Goal: Information Seeking & Learning: Compare options

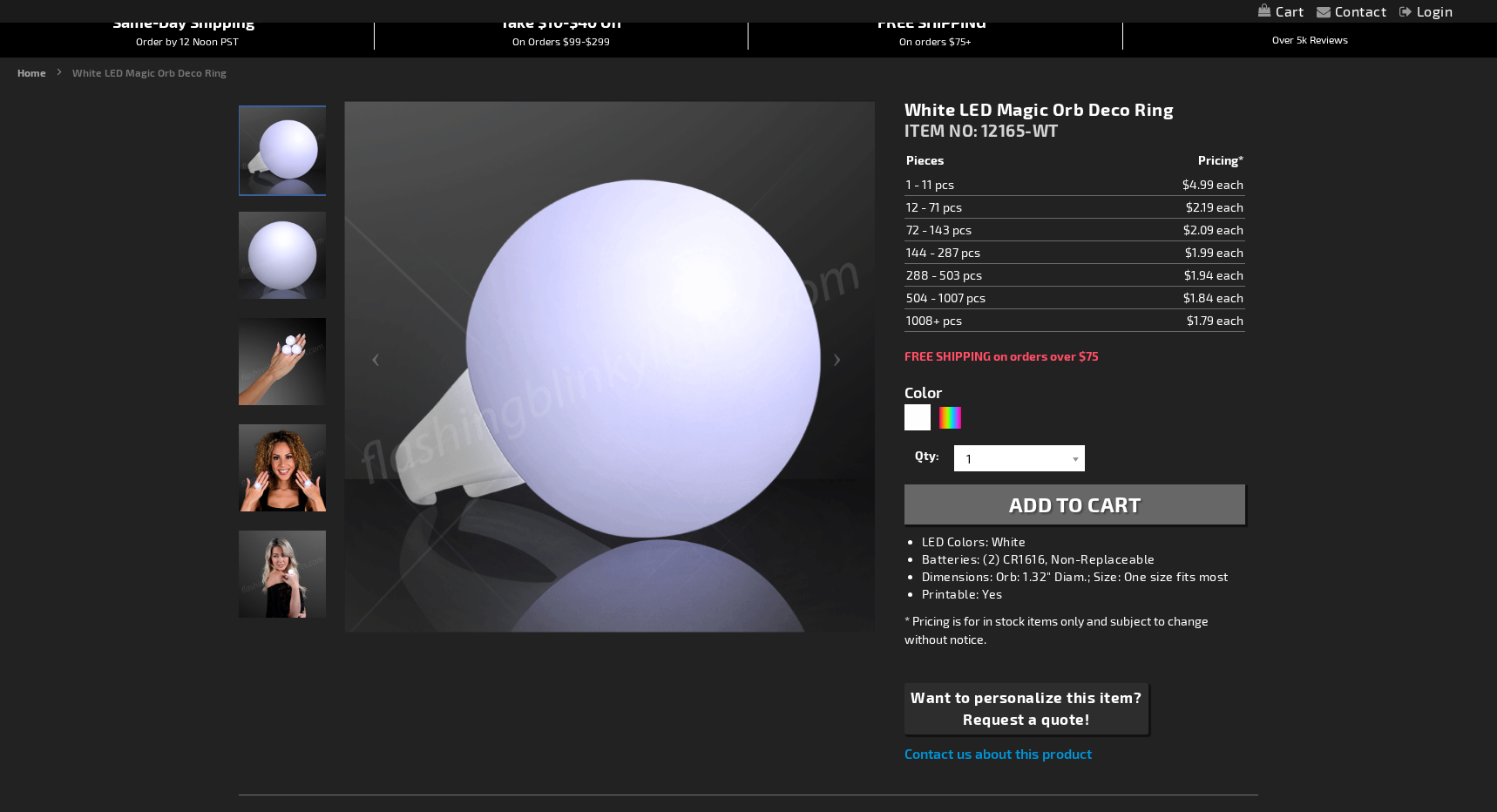
scroll to position [174, 0]
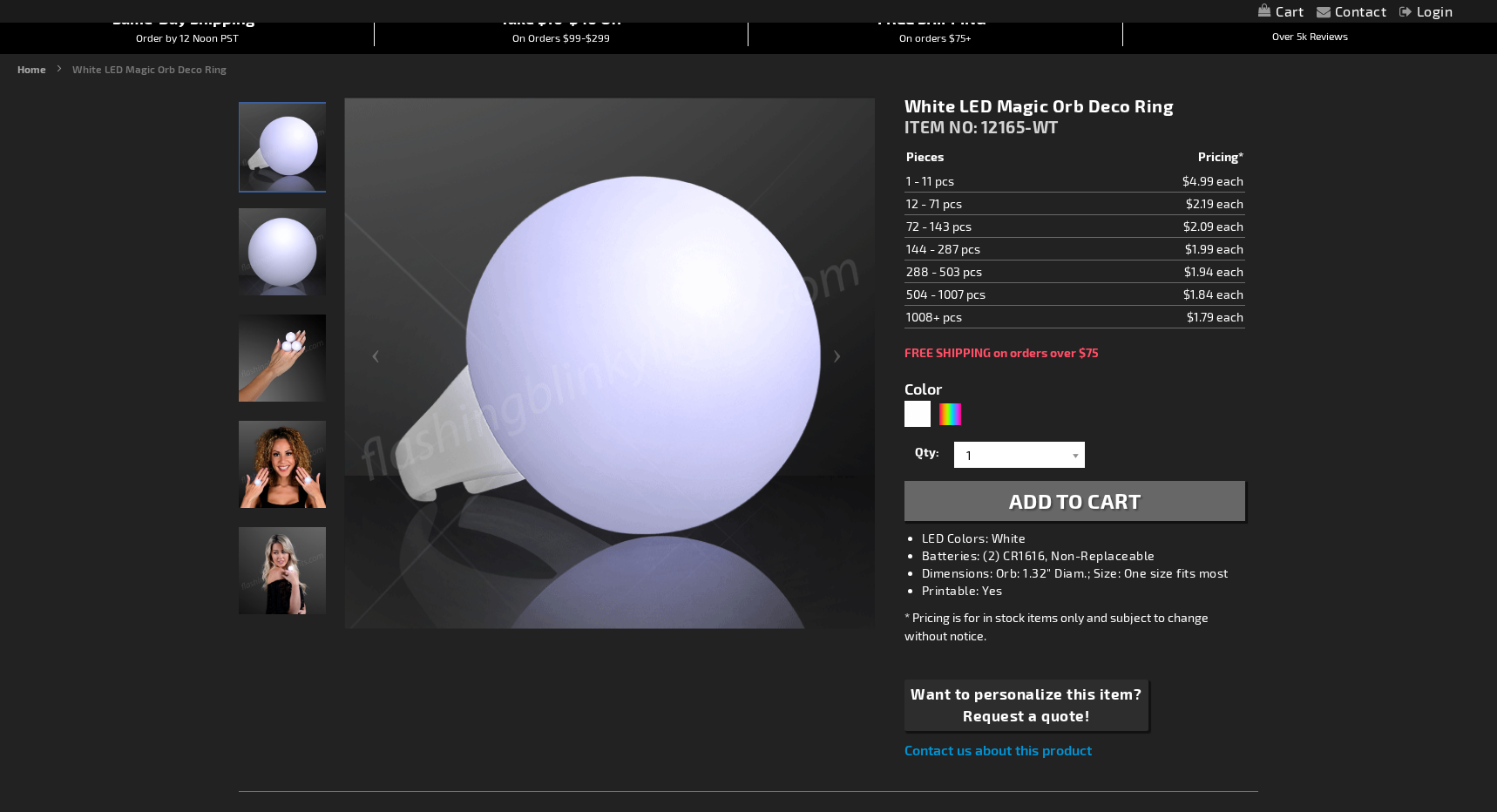
click at [287, 360] on img "Hand model displaying White LED Deco Ball Ring" at bounding box center [282, 358] width 87 height 87
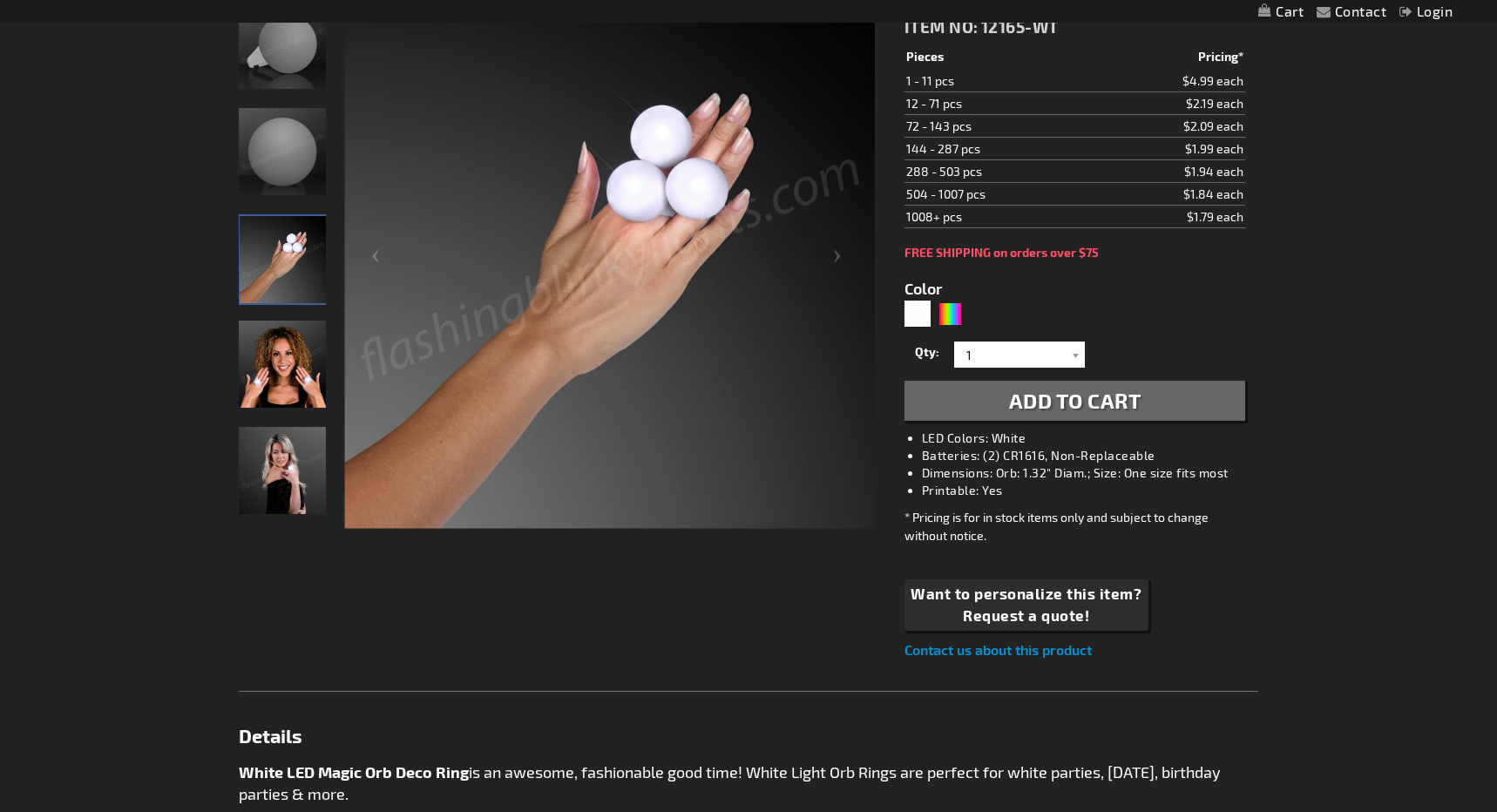
scroll to position [276, 0]
click at [300, 469] on img "Female displaying White LED Deco Ball Ring" at bounding box center [282, 470] width 87 height 87
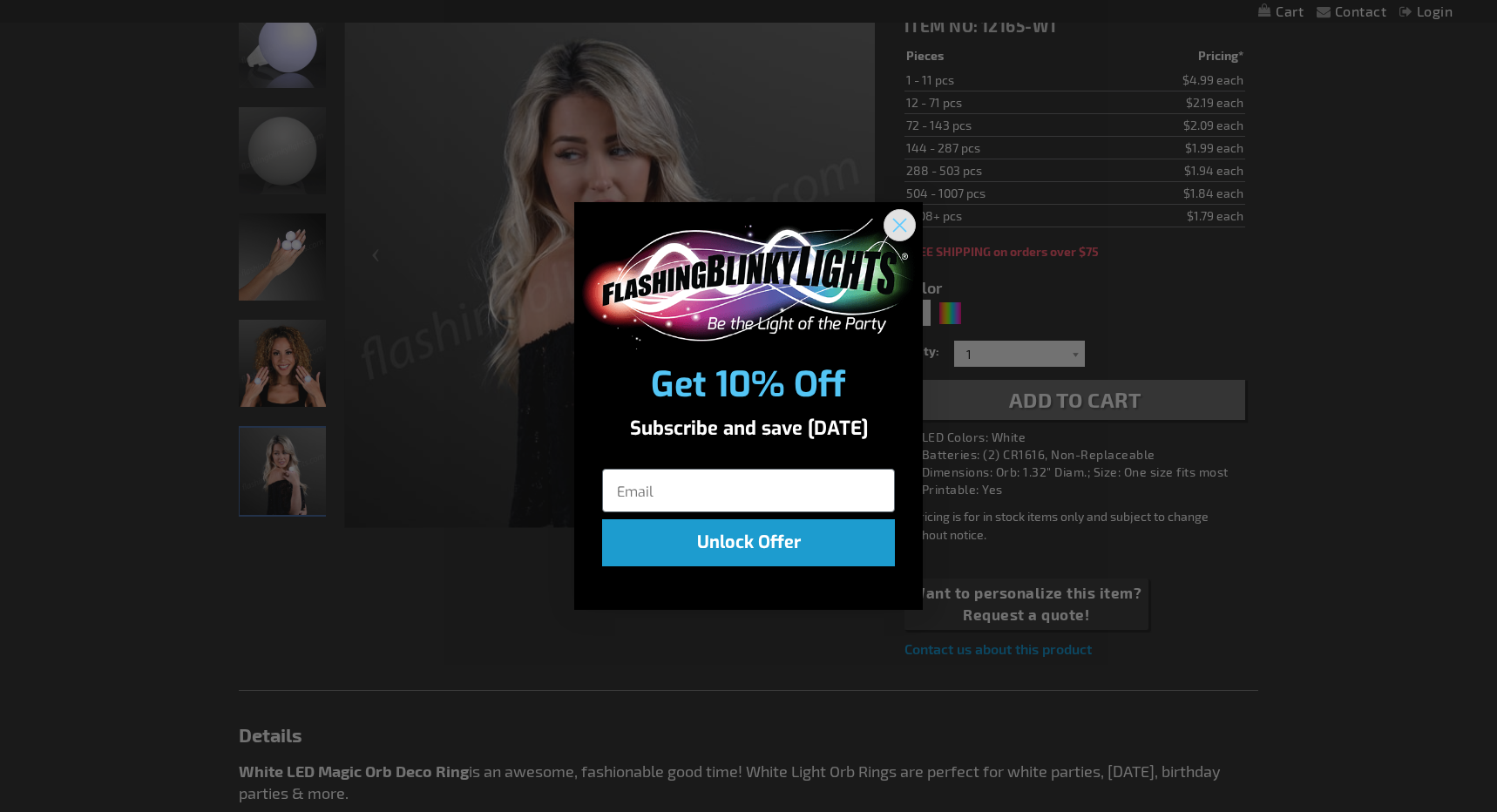
click at [897, 225] on circle "Close dialog" at bounding box center [899, 224] width 29 height 29
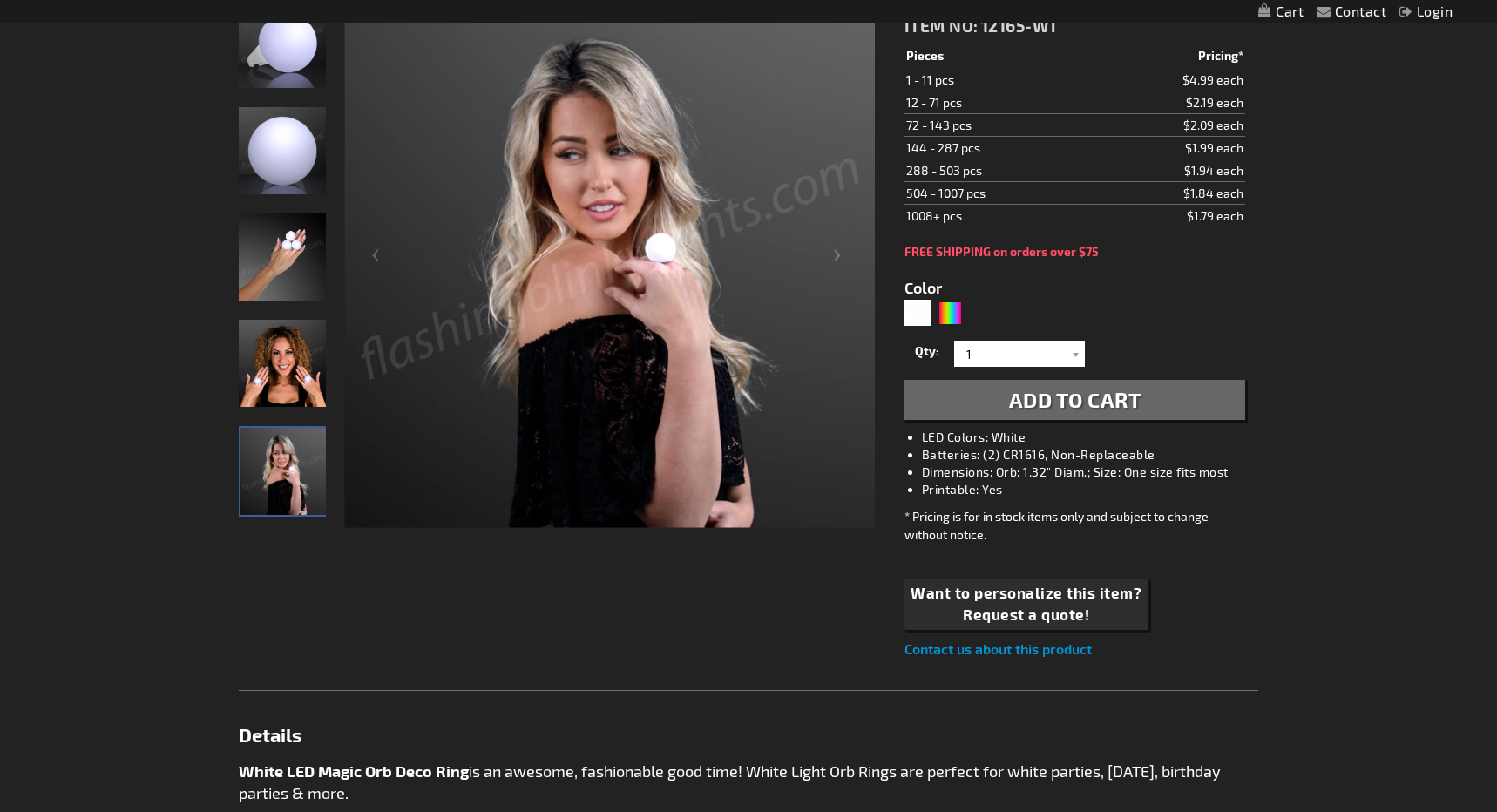
click at [303, 378] on img "Female displaying White LED Deco Ball Ring" at bounding box center [282, 364] width 87 height 87
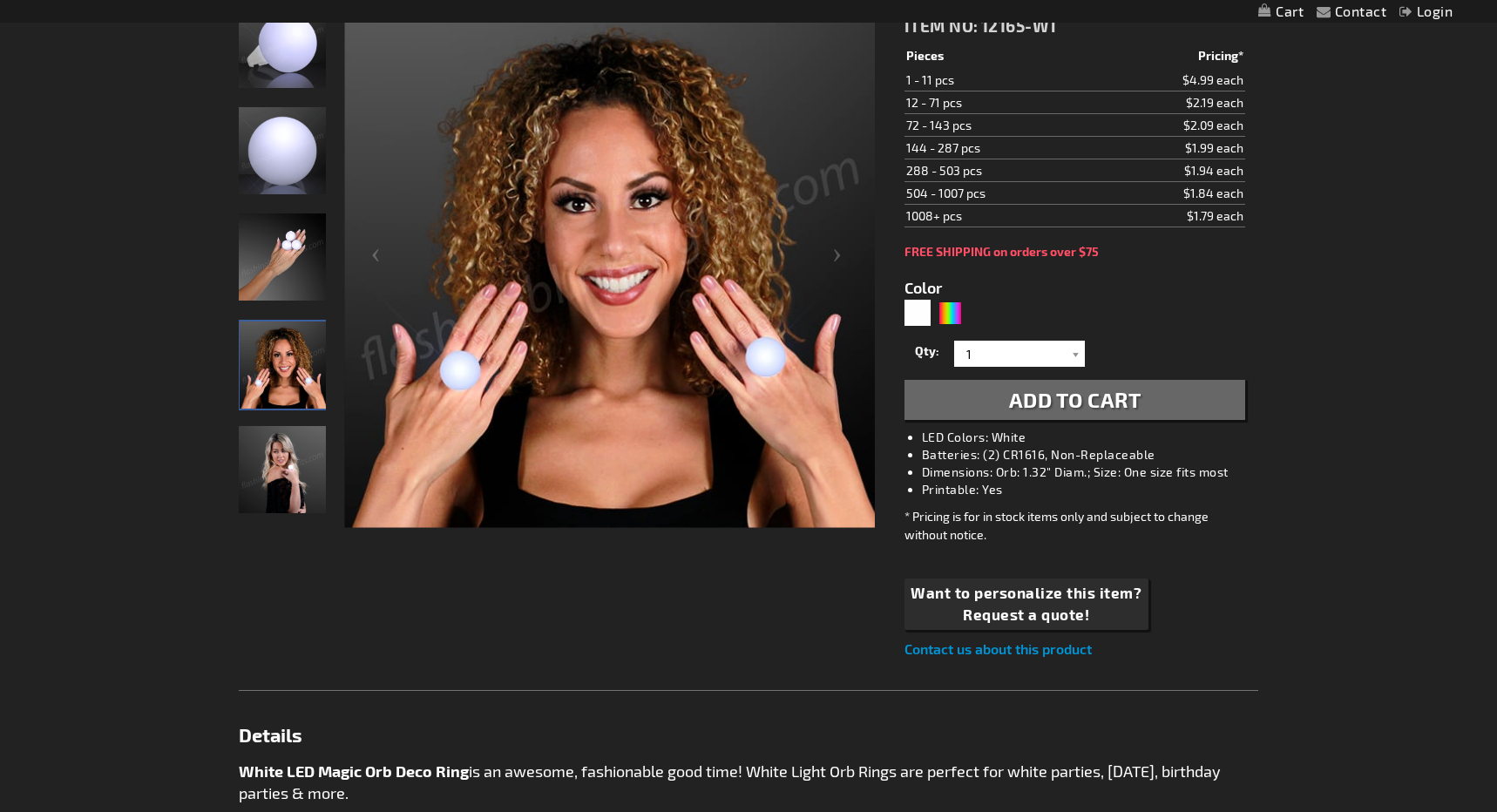
scroll to position [0, 0]
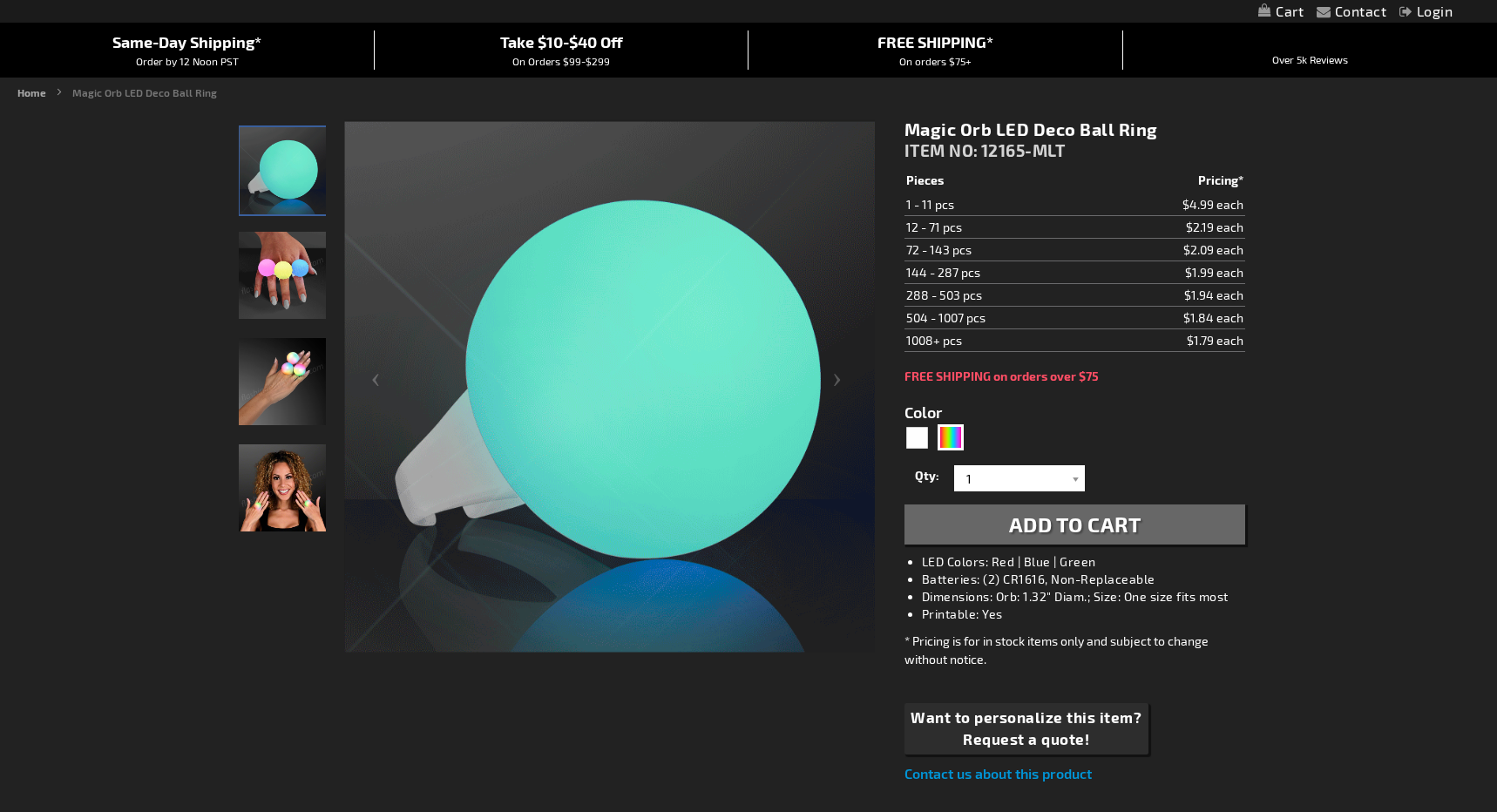
scroll to position [151, 0]
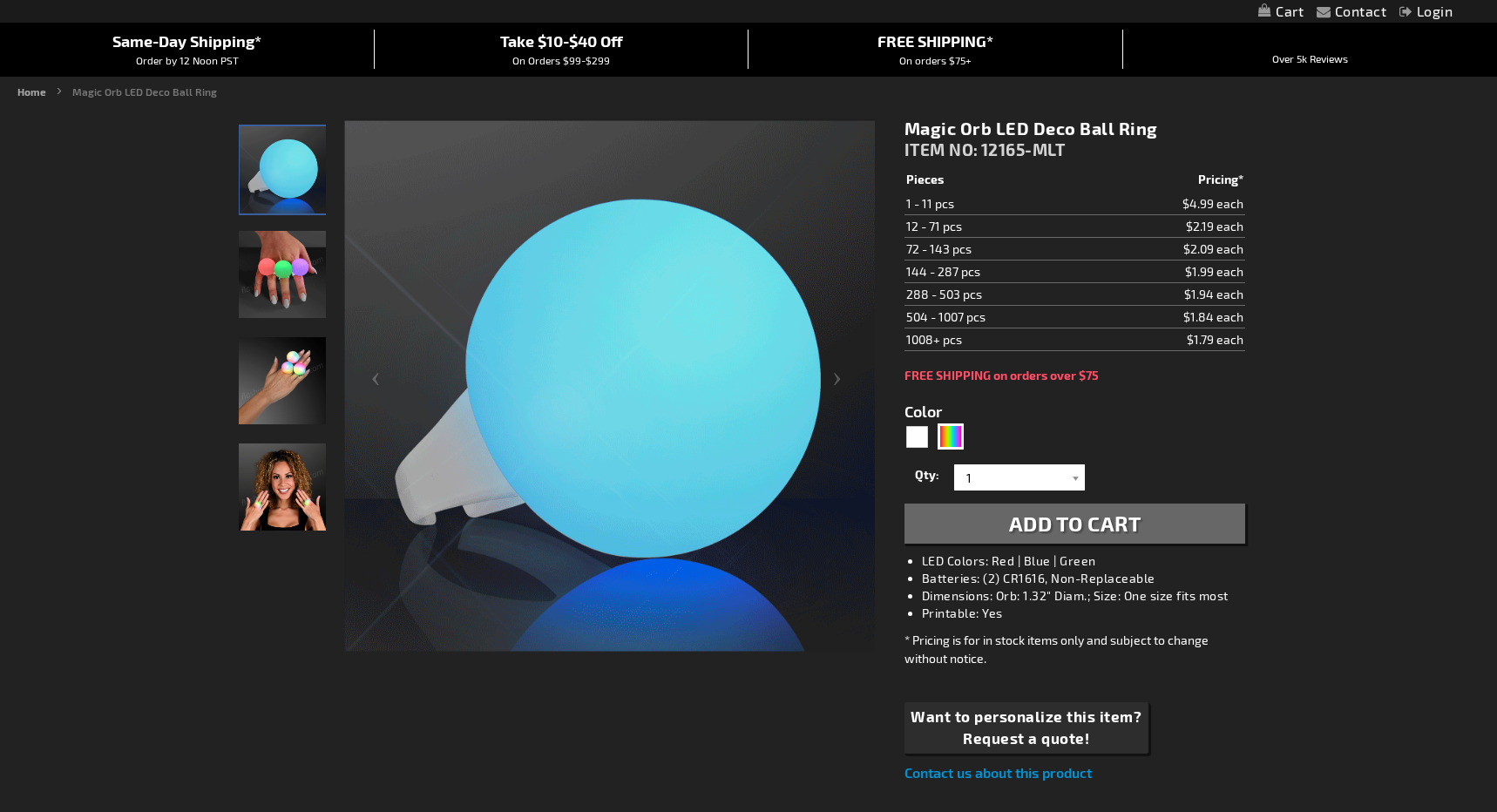
click at [274, 277] on img "Multicolor LED Light Up Deco Ball Ring" at bounding box center [282, 275] width 87 height 87
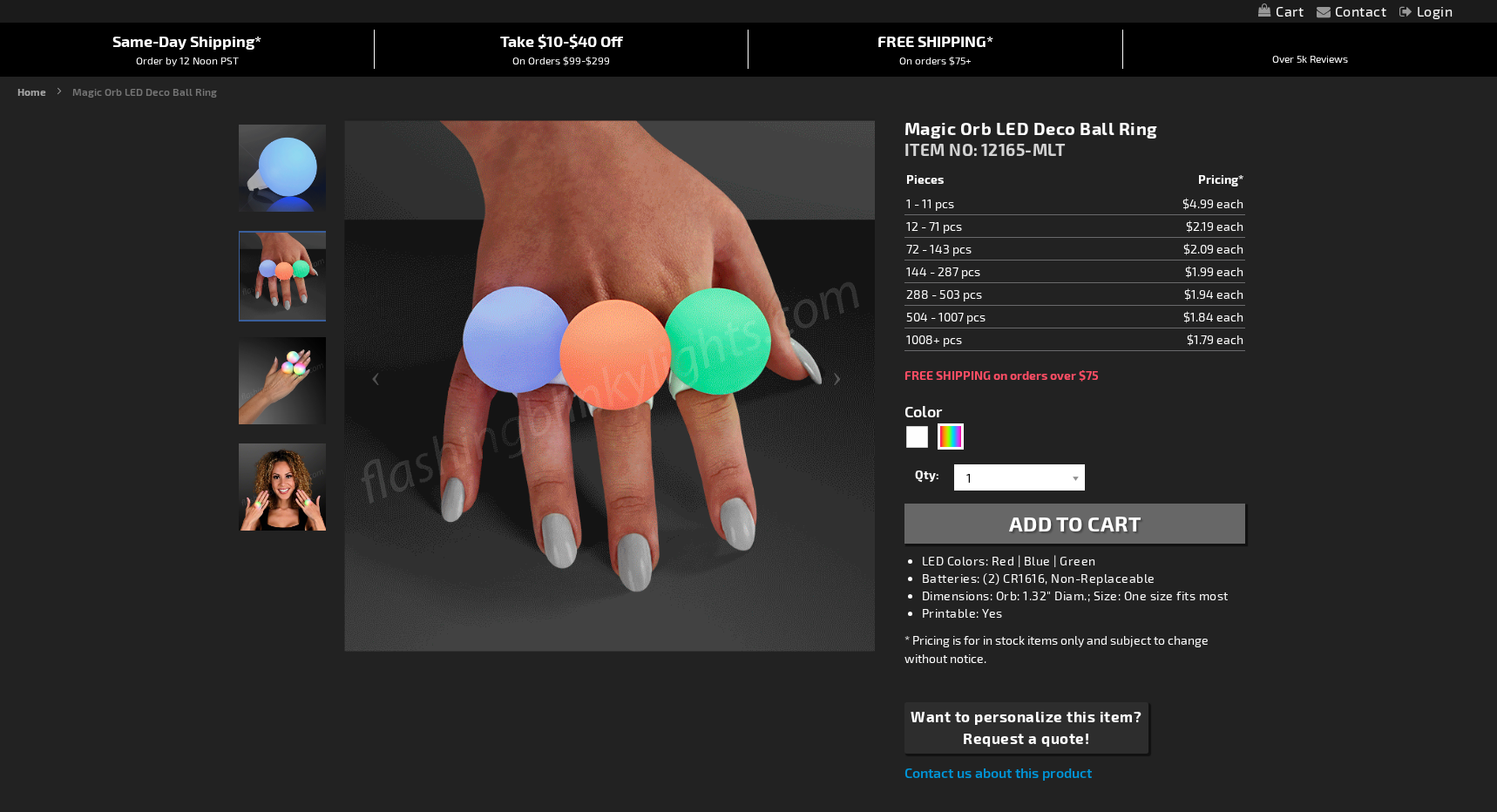
click at [281, 384] on img "Hand model wearing Multicolor LED Light Up Deco Ball Ring" at bounding box center [282, 380] width 87 height 87
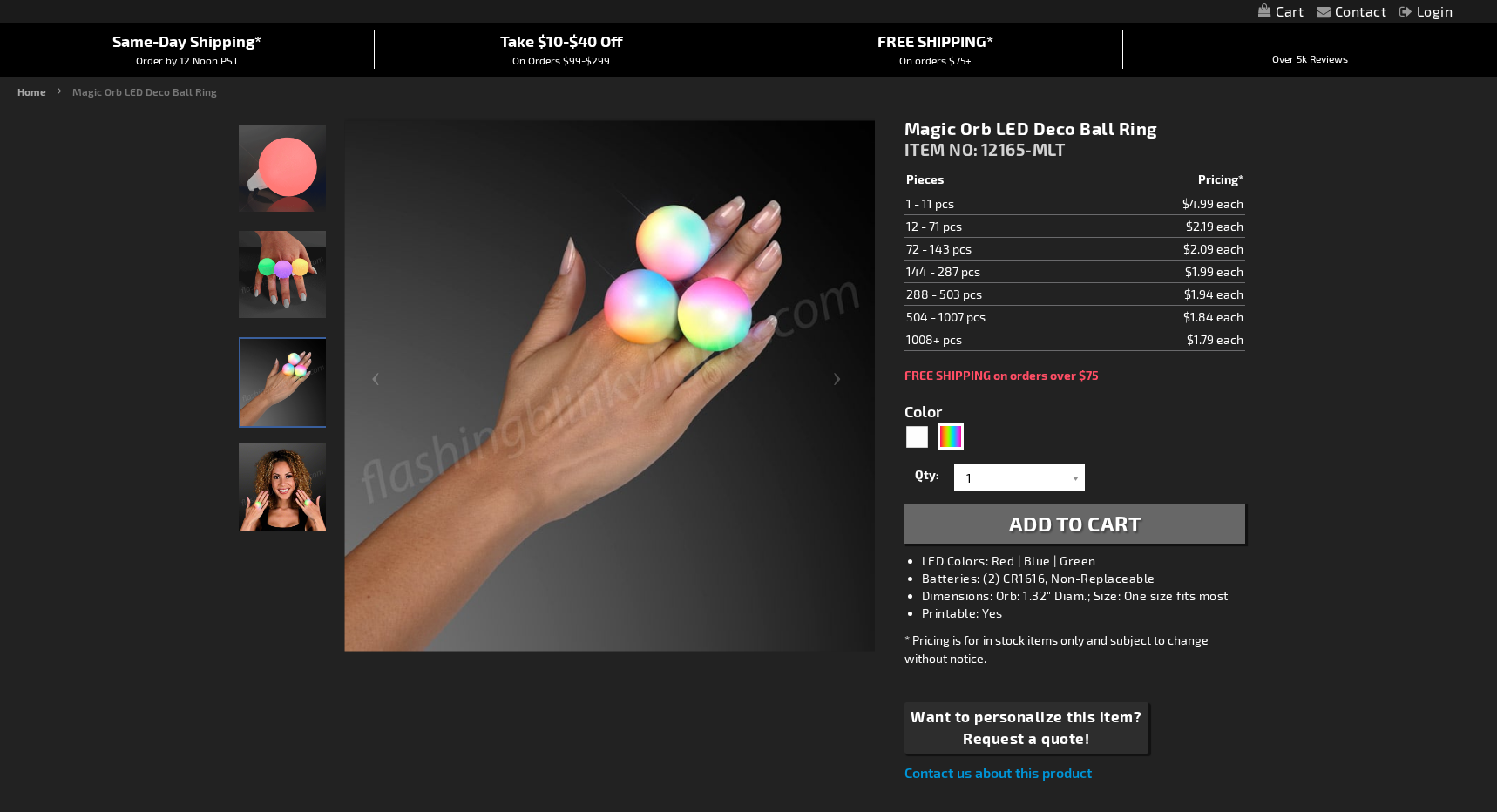
click at [306, 517] on img "Woman displaying Multicolor LED Light Up Deco Ball Ring" at bounding box center [282, 487] width 87 height 87
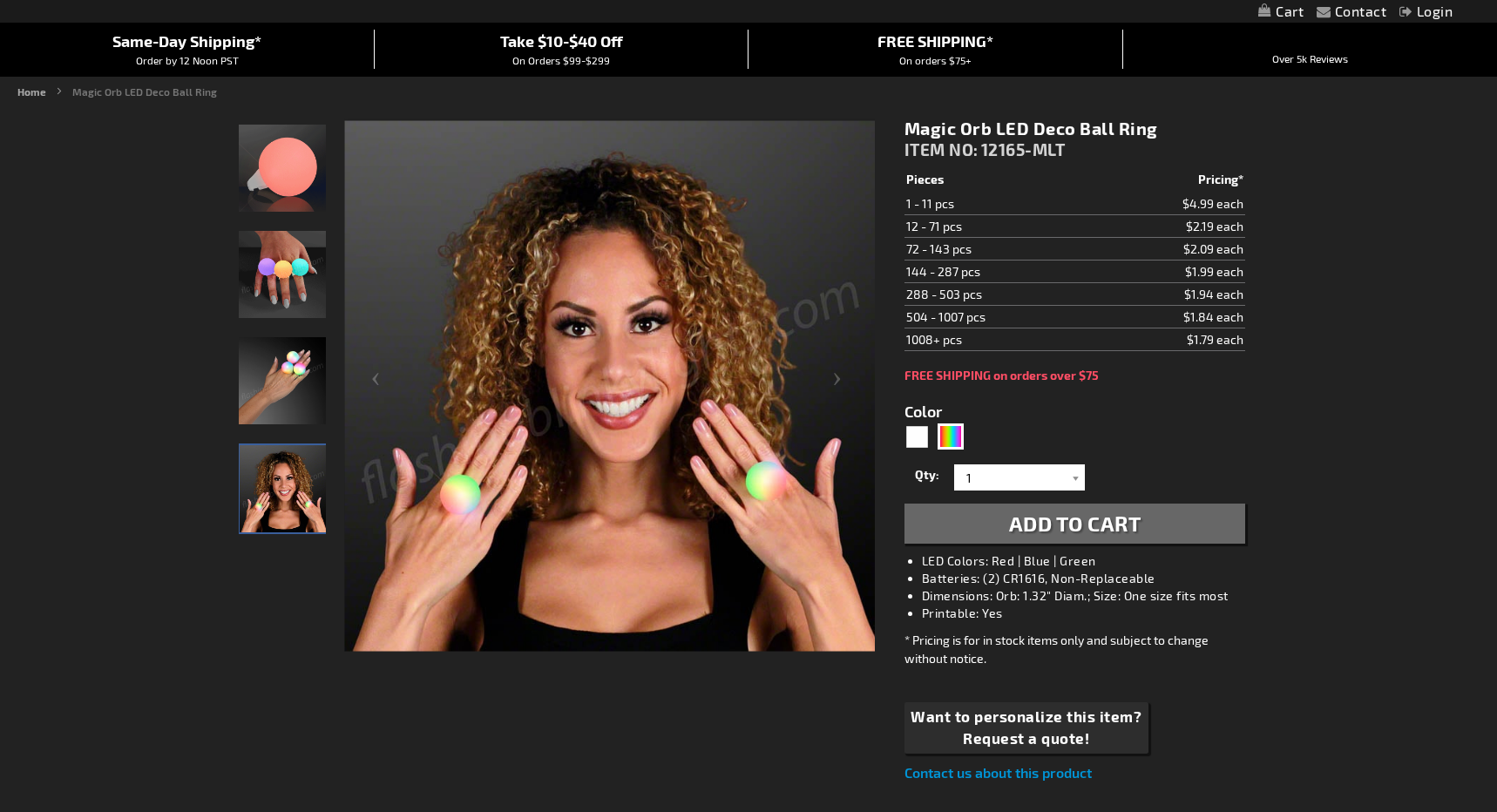
scroll to position [0, 0]
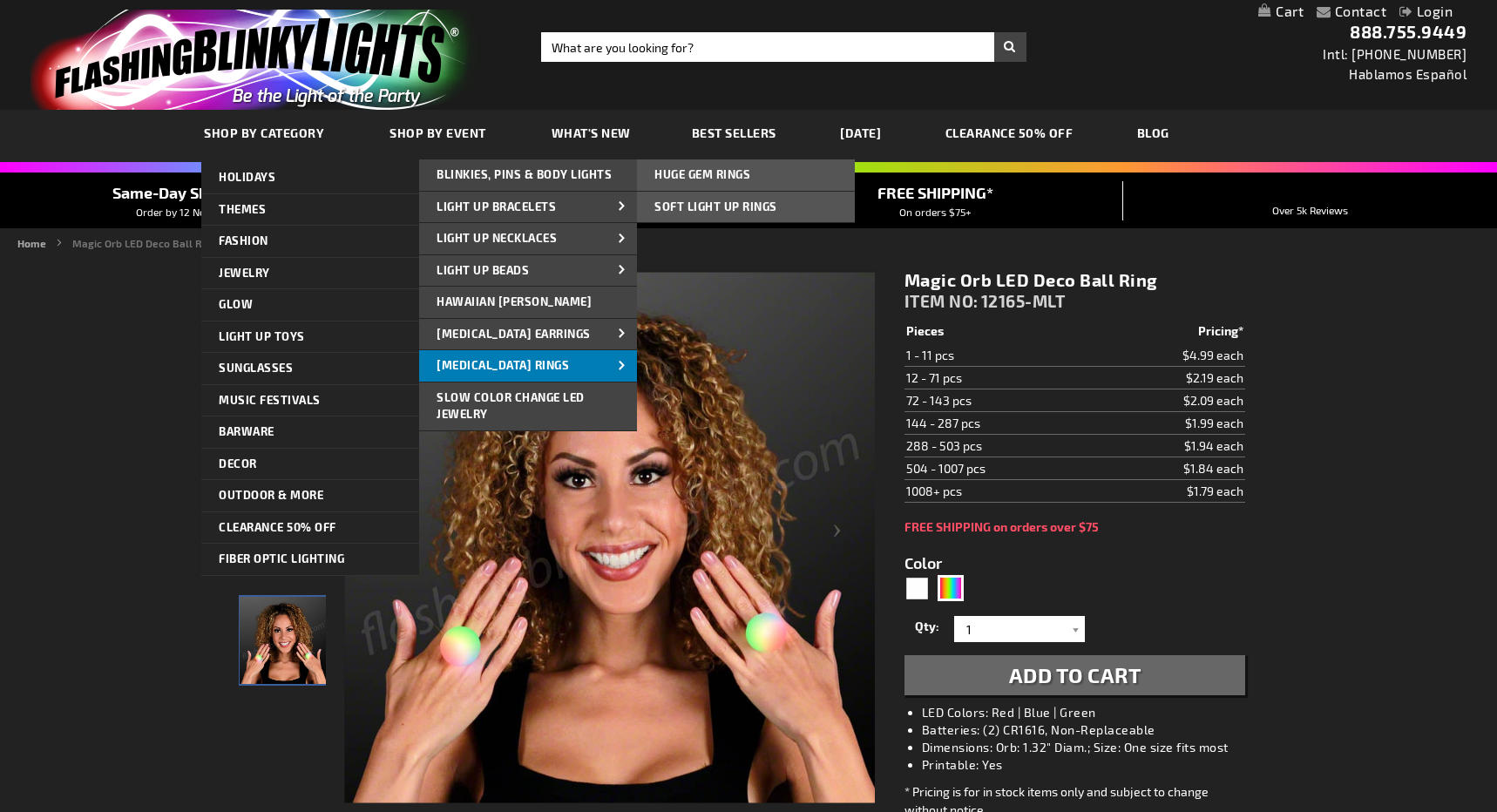
click at [495, 368] on span "[MEDICAL_DATA] Rings" at bounding box center [502, 365] width 133 height 14
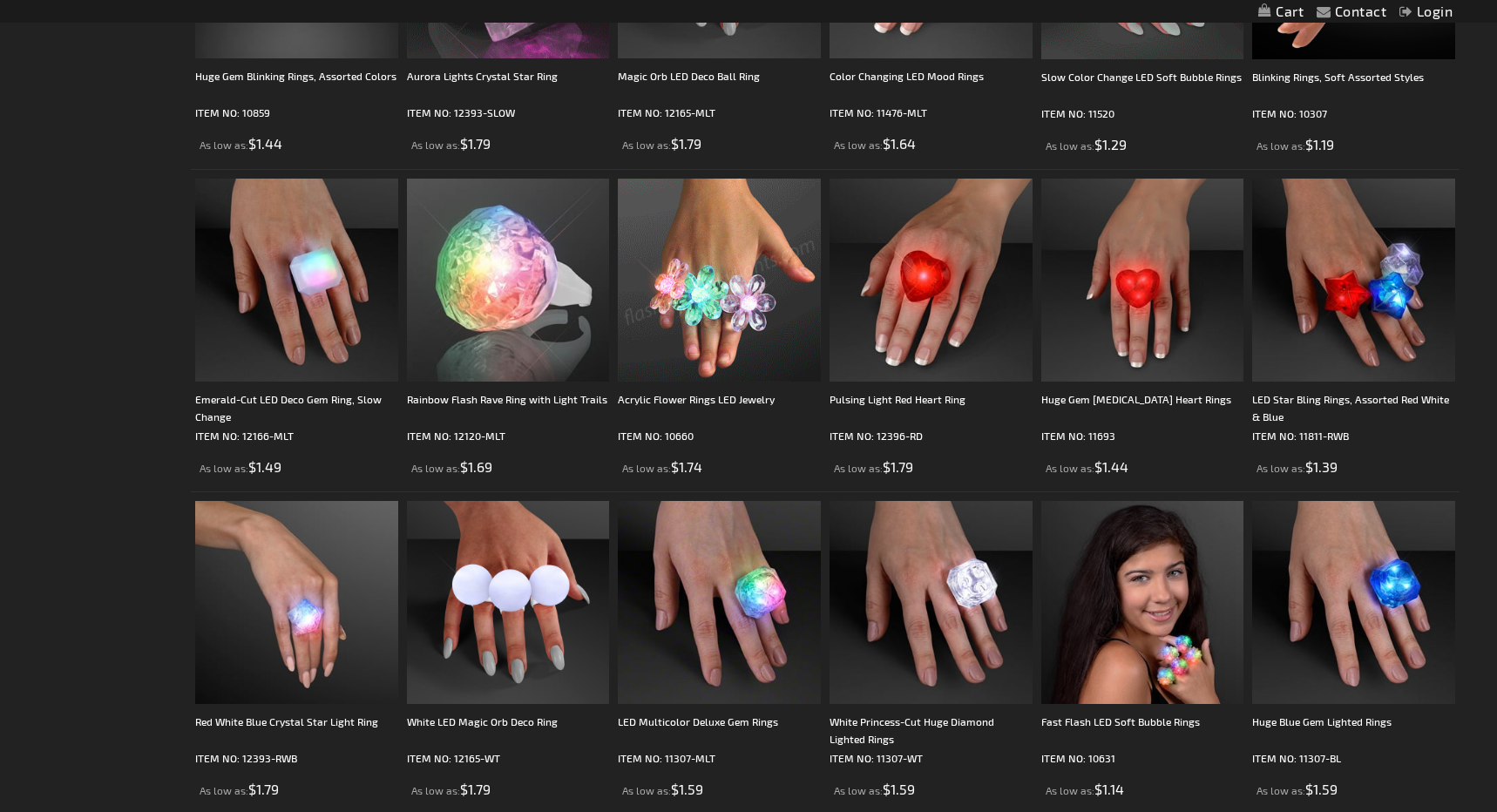
scroll to position [710, 0]
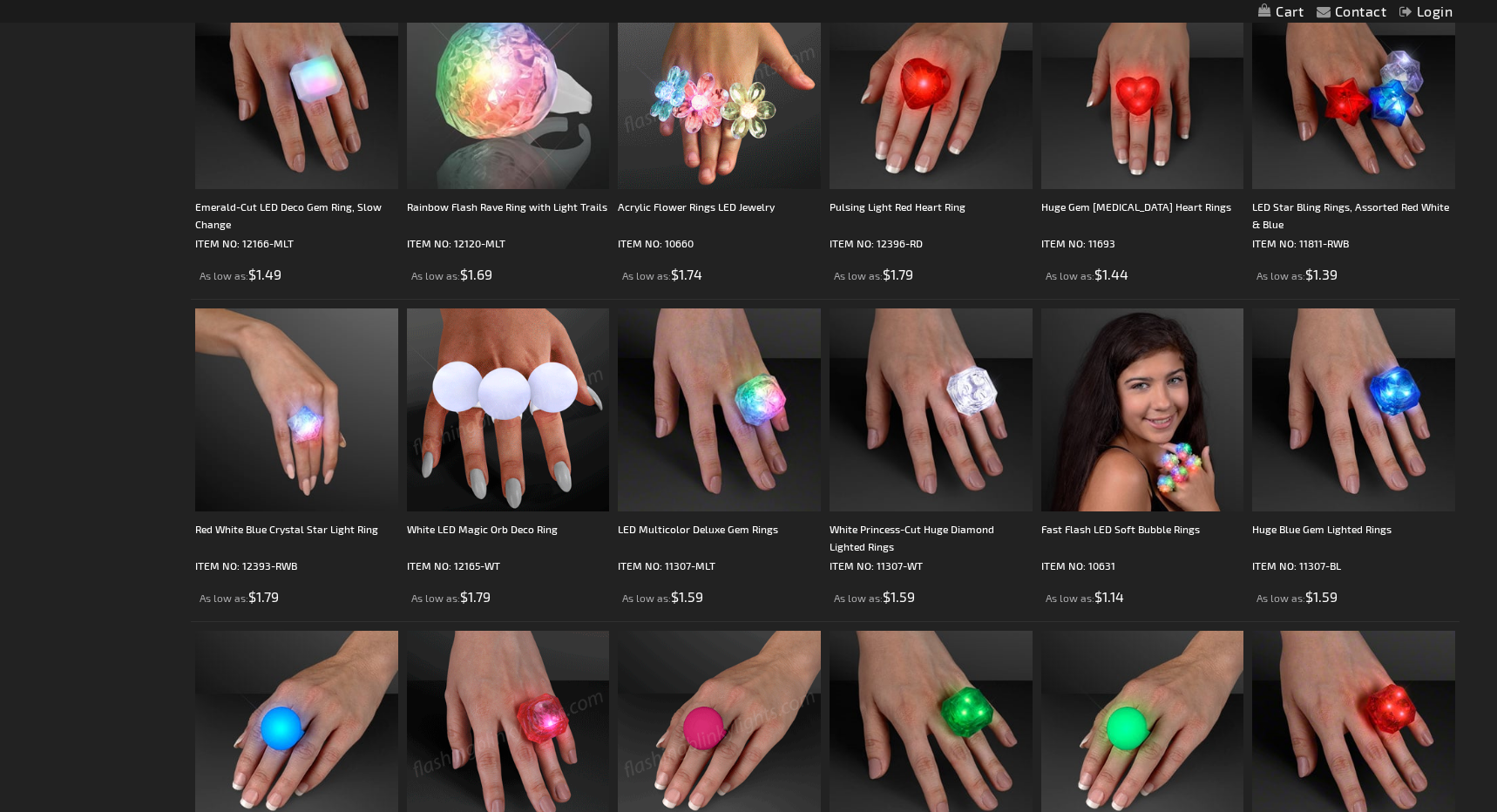
click at [510, 402] on img at bounding box center [508, 409] width 203 height 203
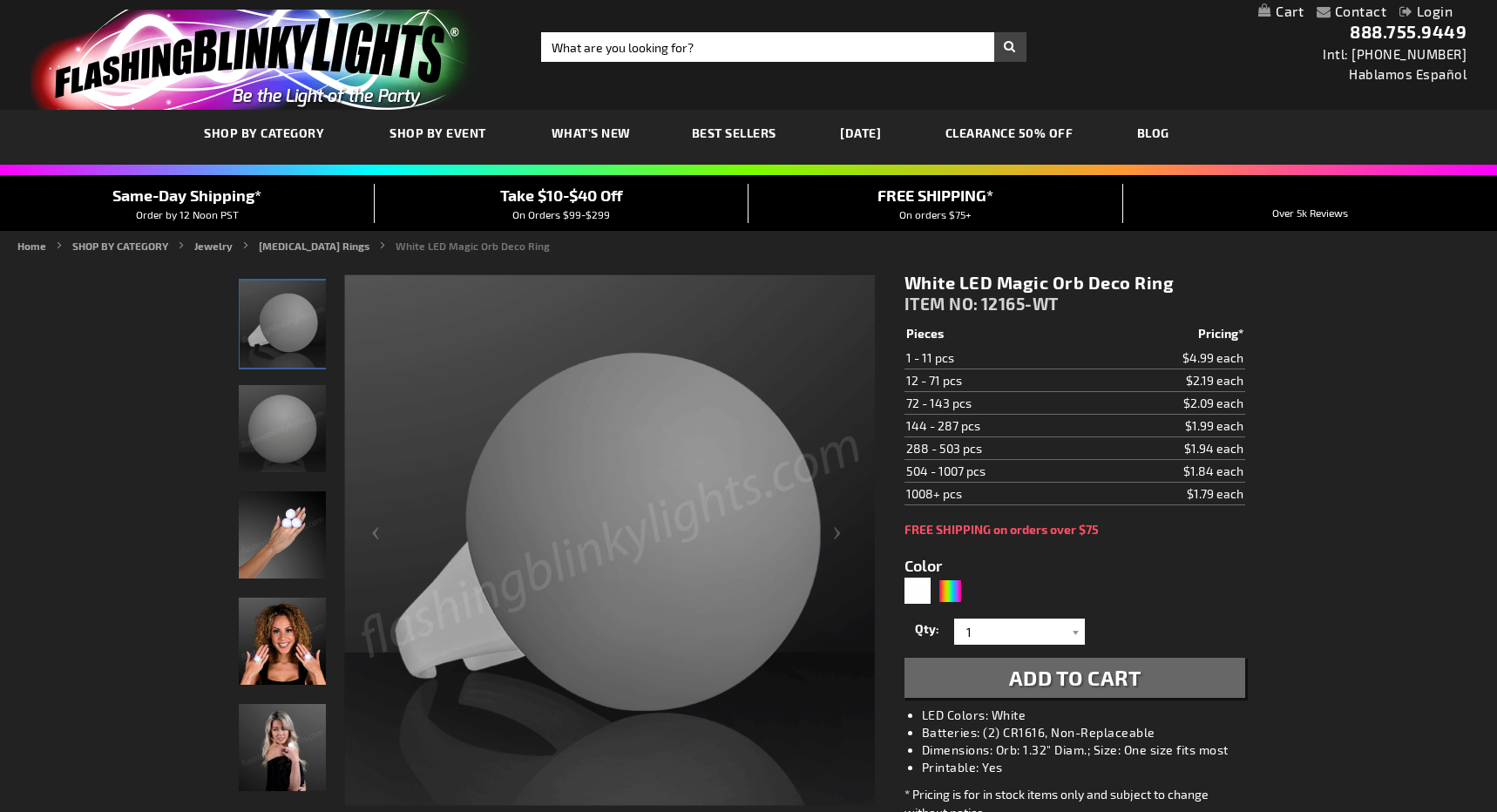
click at [294, 549] on img "Hand model displaying White LED Deco Ball Ring" at bounding box center [282, 535] width 87 height 87
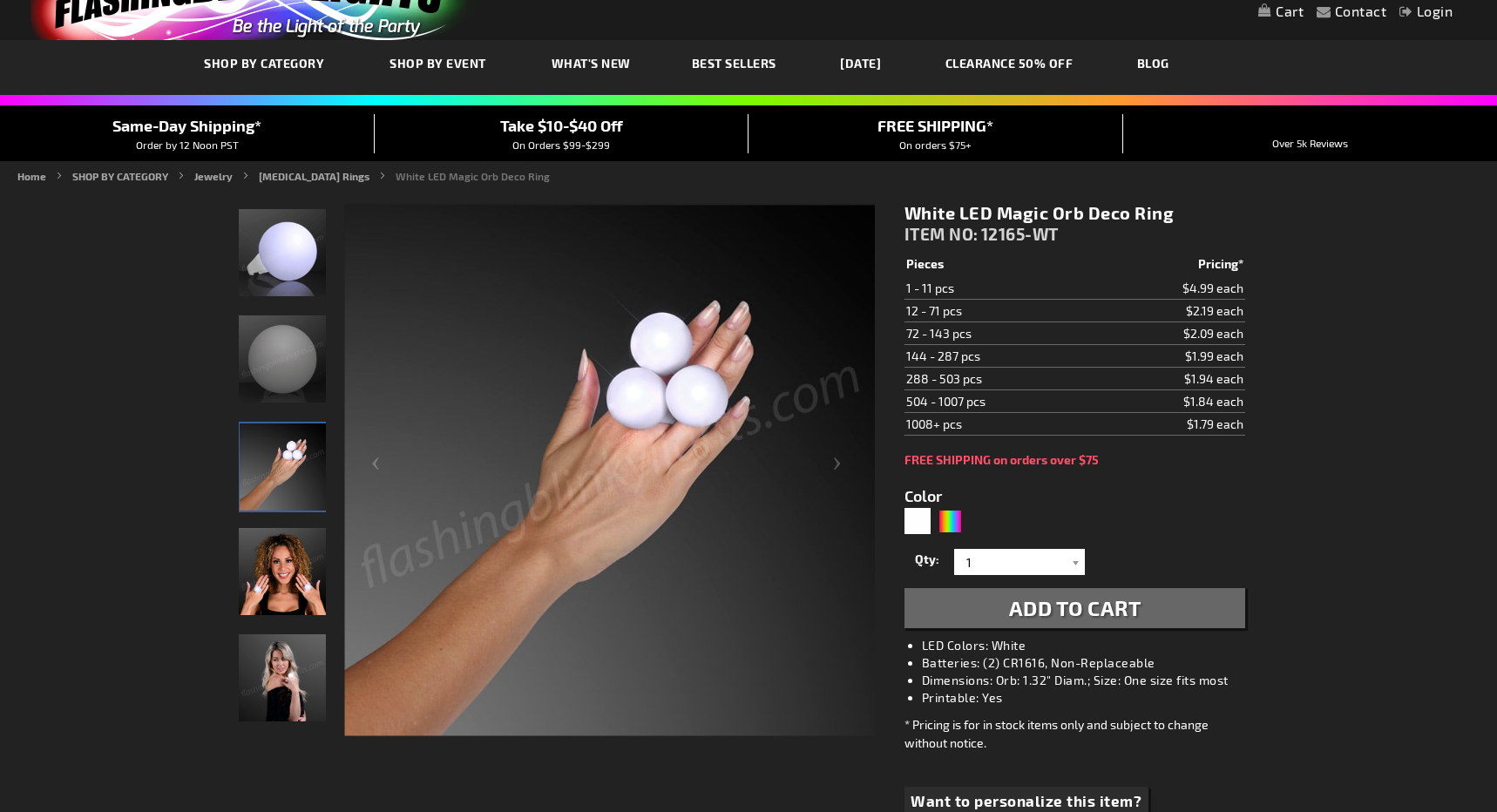
scroll to position [71, 0]
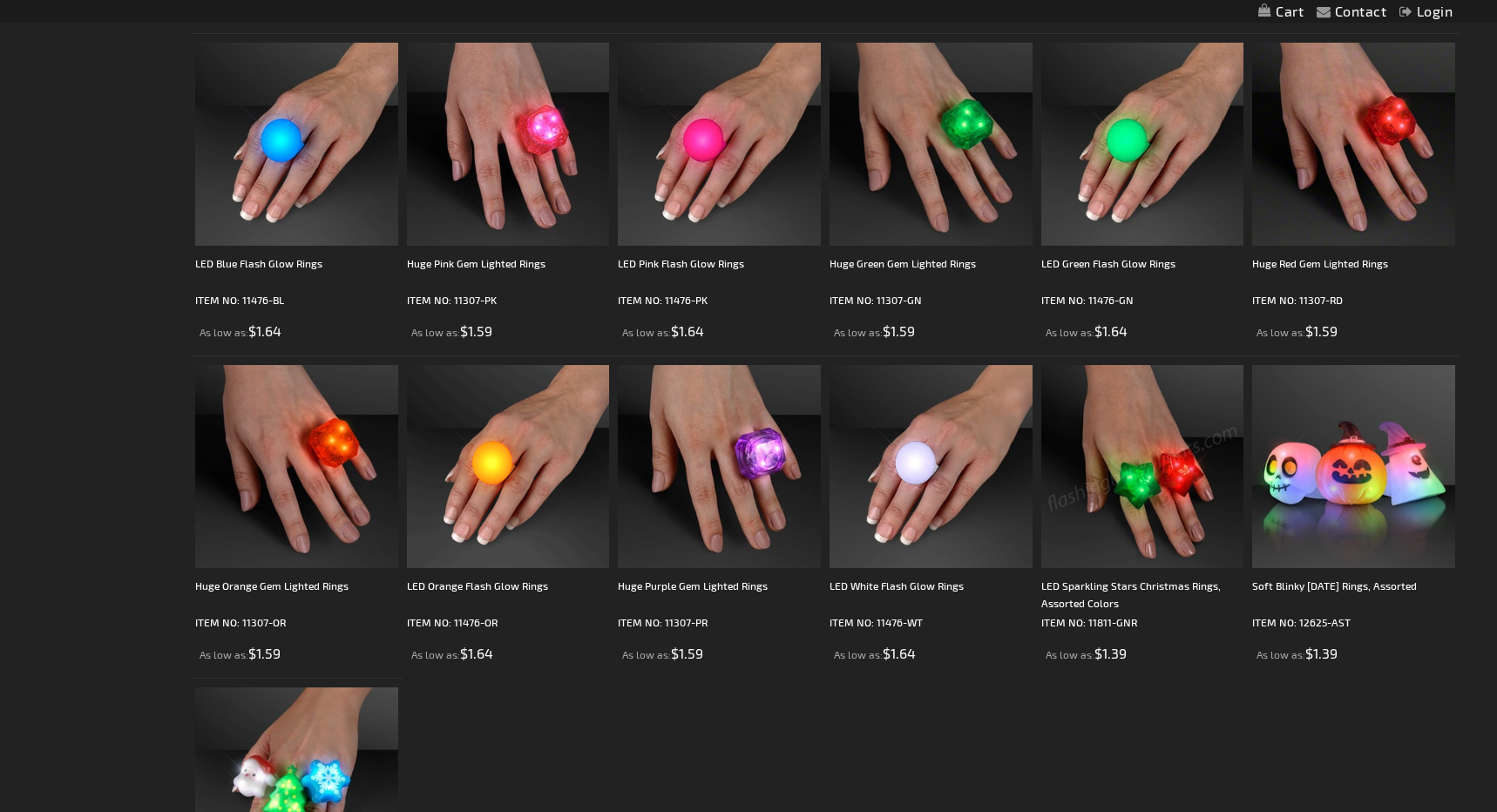
scroll to position [1331, 0]
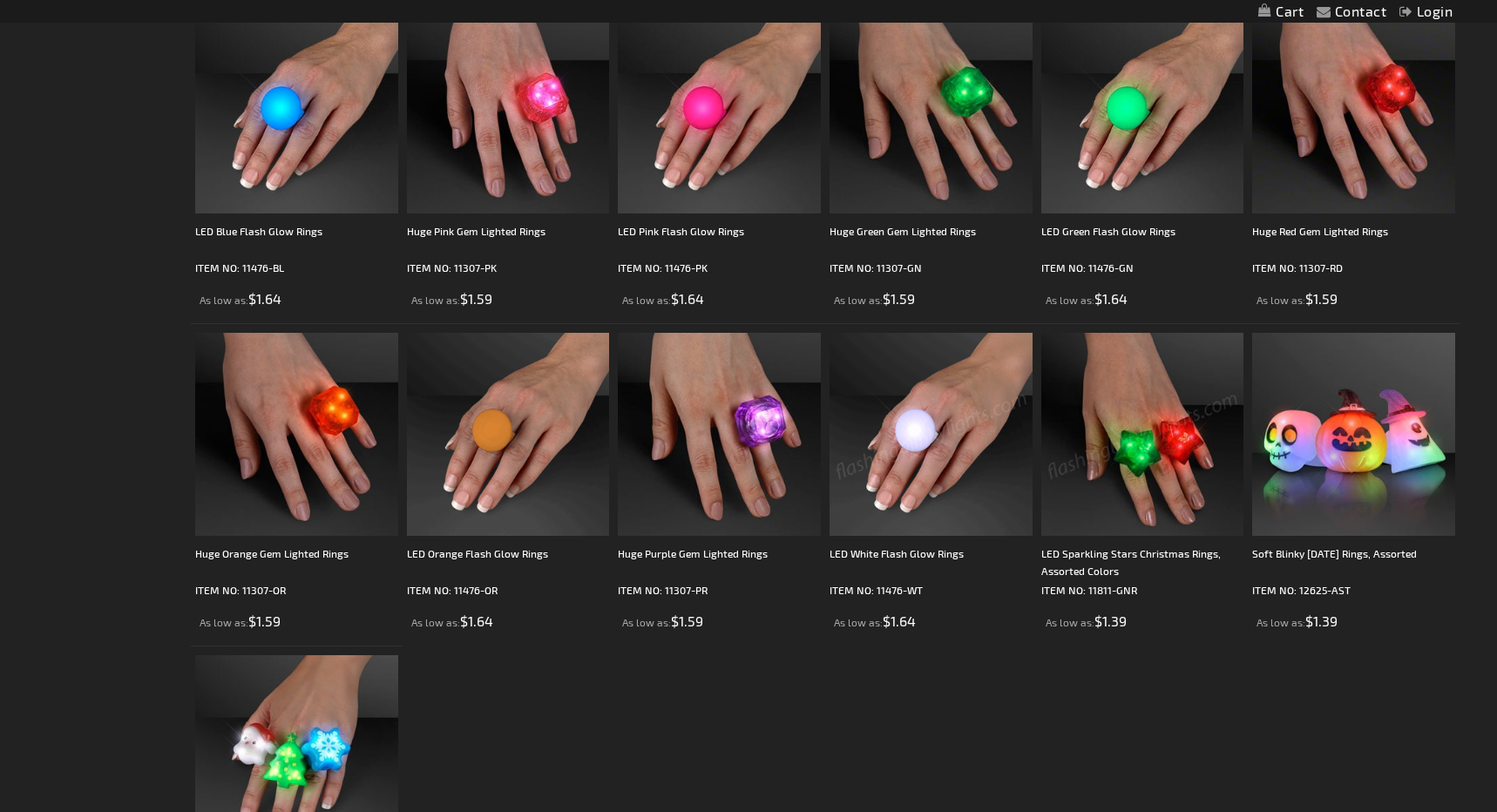
click at [945, 419] on img at bounding box center [931, 434] width 203 height 203
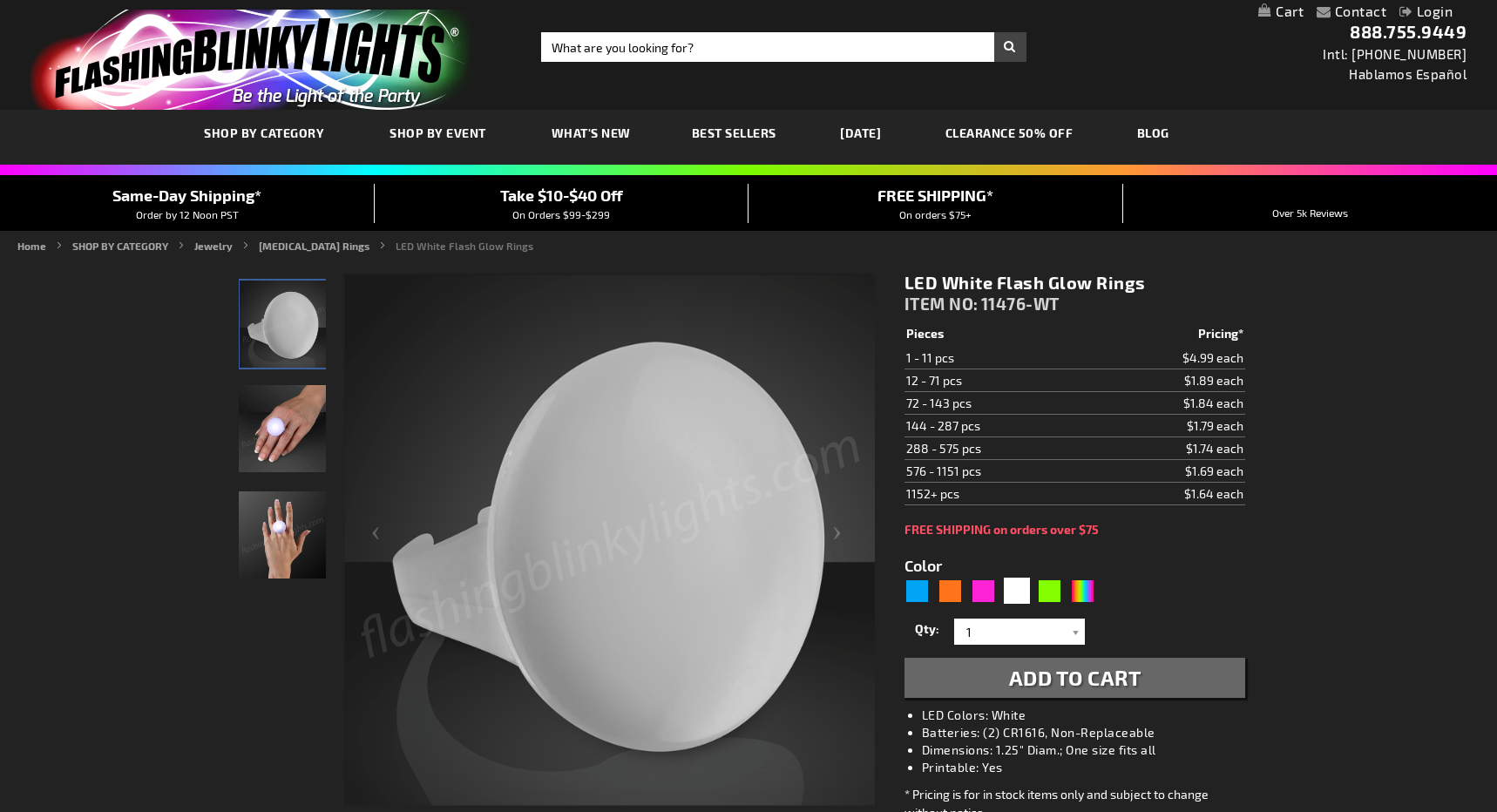
click at [284, 530] on img "Hand model displaying White LED Light Up Glow Rings" at bounding box center [282, 535] width 87 height 87
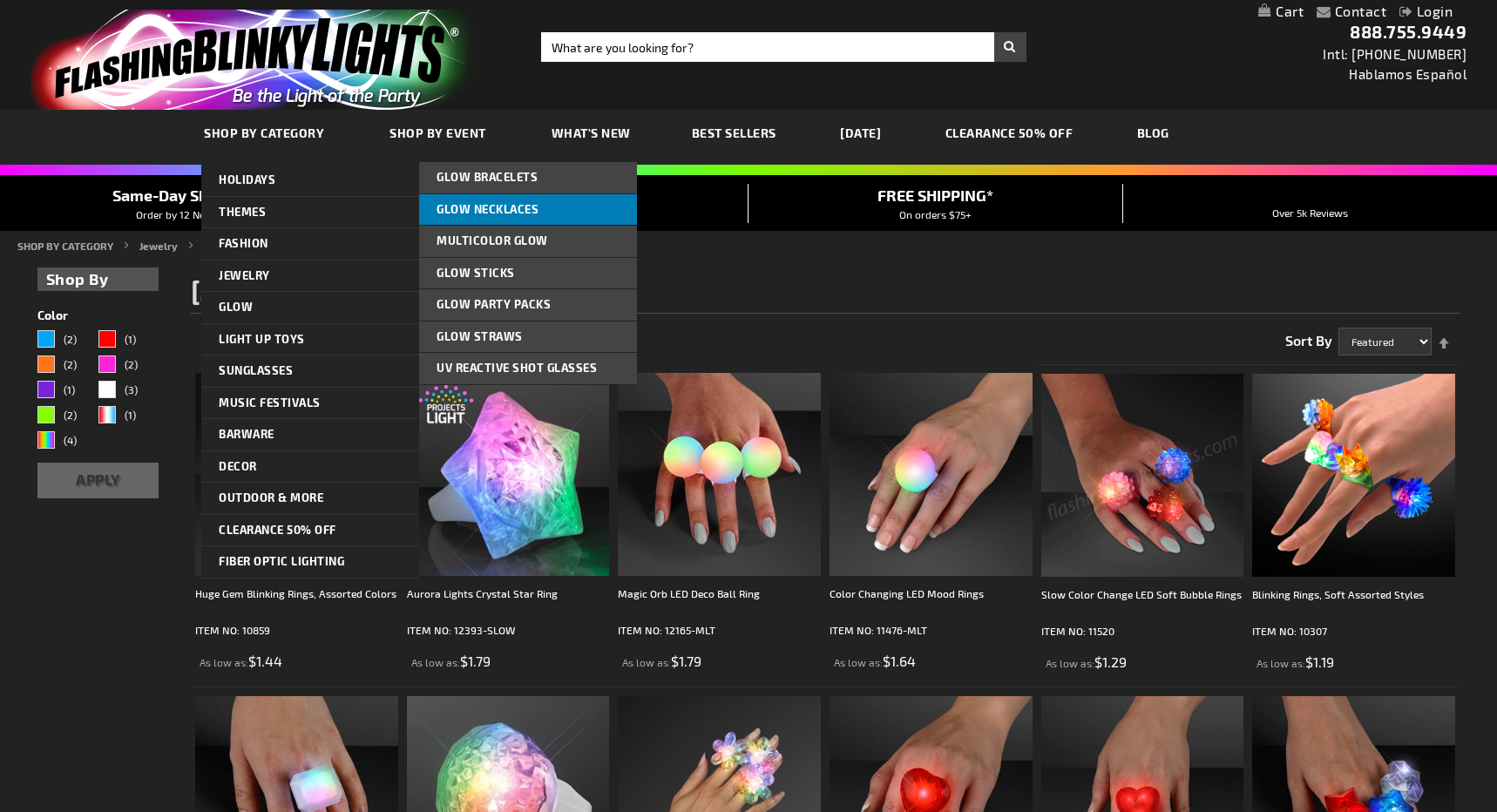
click at [531, 215] on span "Glow Necklaces" at bounding box center [487, 209] width 102 height 14
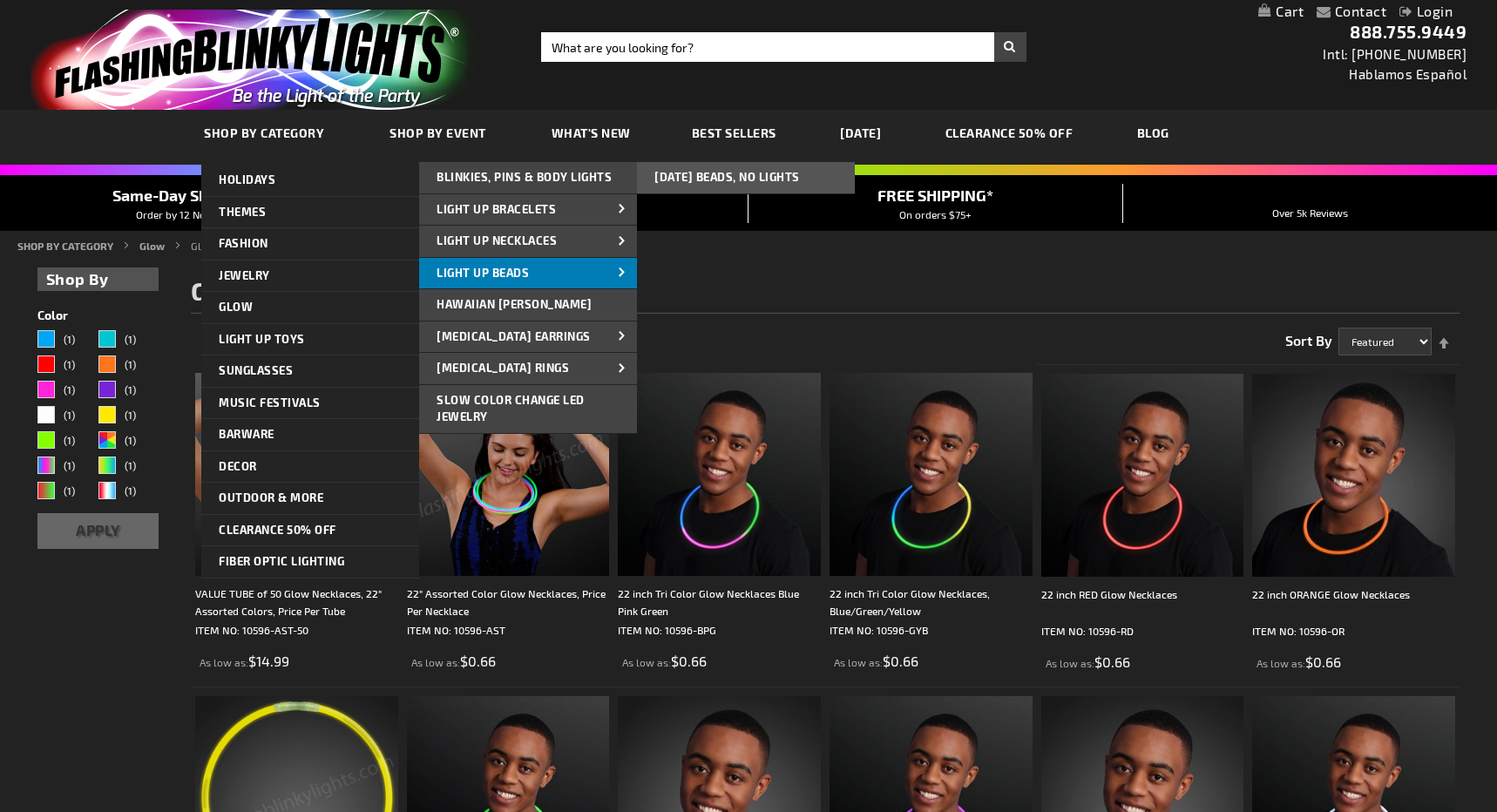
click at [536, 276] on link "Light Up Beads" at bounding box center [528, 274] width 218 height 32
